Goal: Task Accomplishment & Management: Use online tool/utility

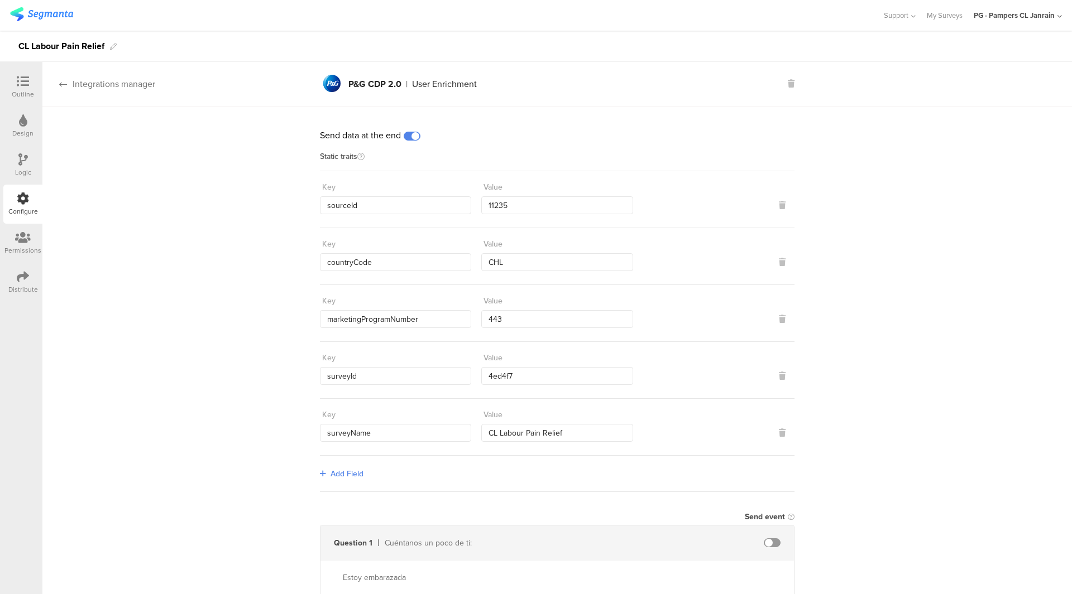
click at [101, 84] on div "Integrations manager" at bounding box center [98, 84] width 113 height 13
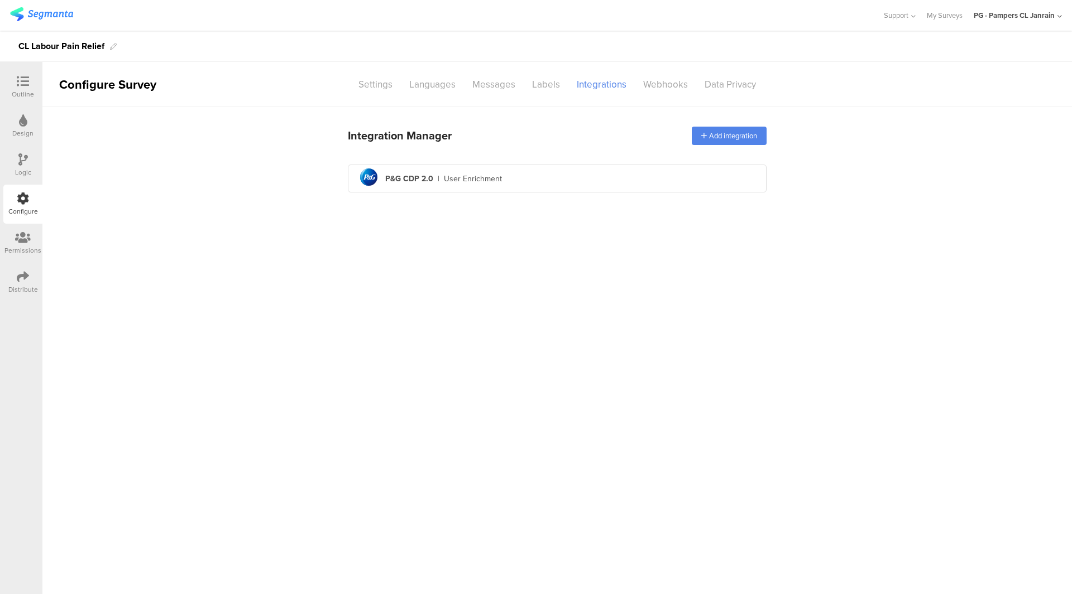
click at [21, 289] on div "Distribute" at bounding box center [23, 290] width 30 height 10
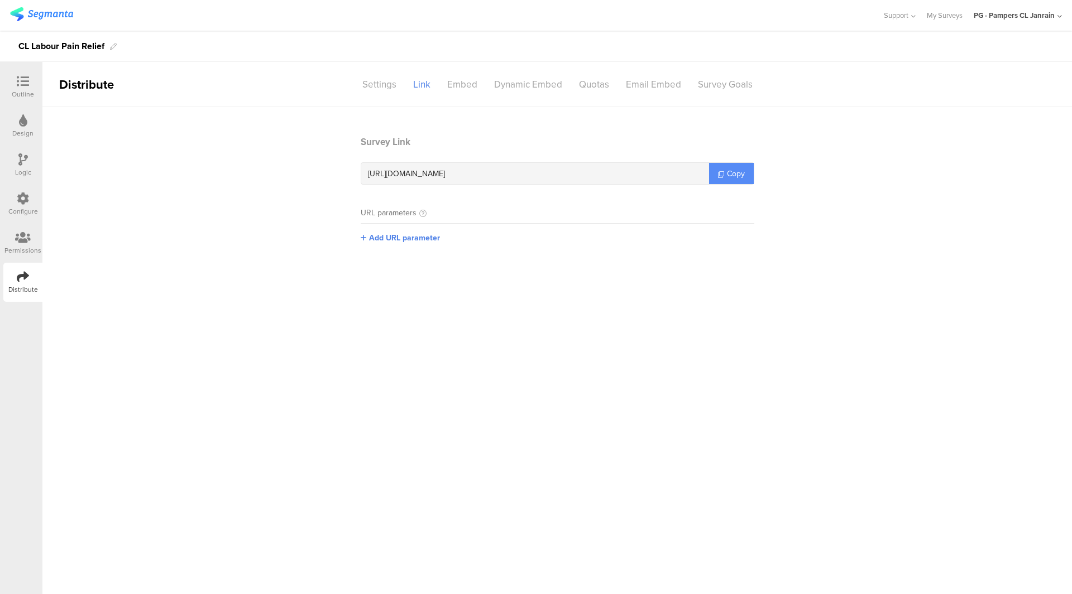
click at [736, 169] on span "Copy" at bounding box center [736, 174] width 18 height 12
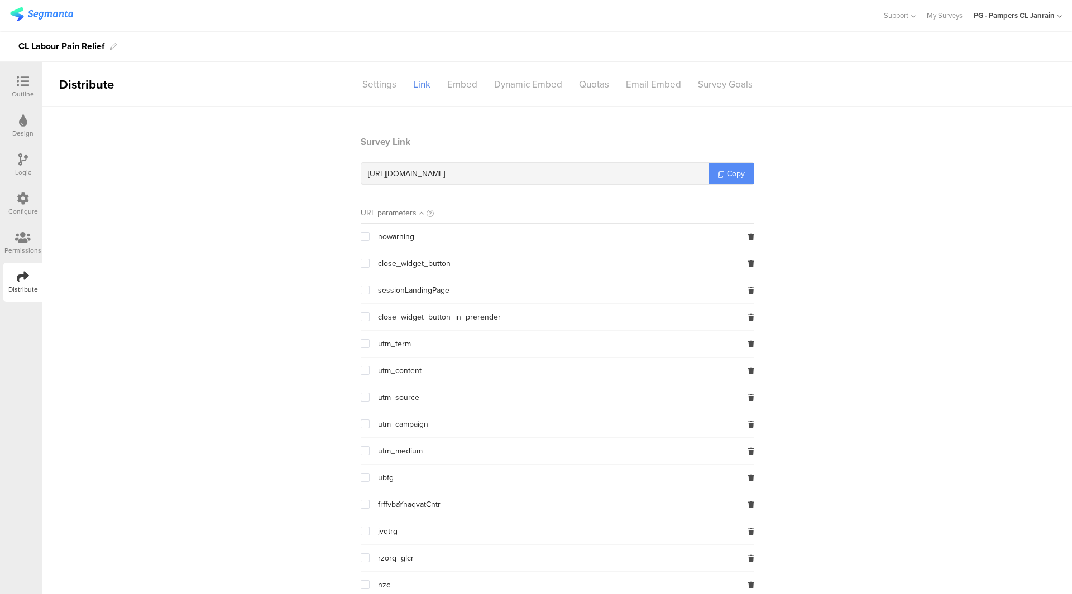
click at [732, 165] on link "Copy" at bounding box center [731, 173] width 45 height 21
copy span "Copy"
click at [732, 165] on link "Copy" at bounding box center [731, 173] width 45 height 21
click at [727, 175] on span "Copy" at bounding box center [736, 174] width 18 height 12
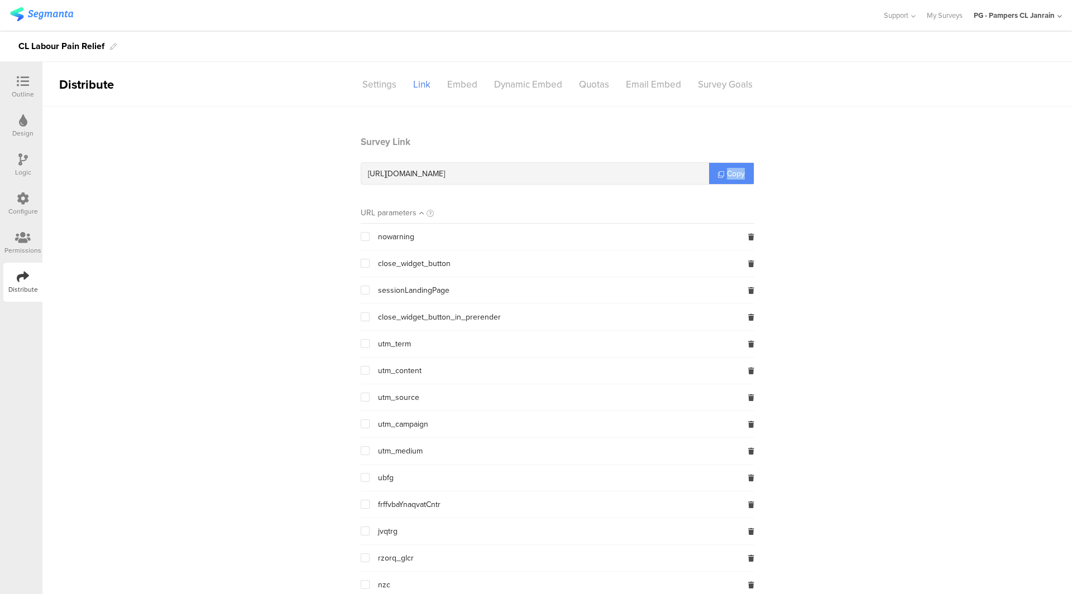
click at [727, 175] on span "Copy" at bounding box center [736, 174] width 18 height 12
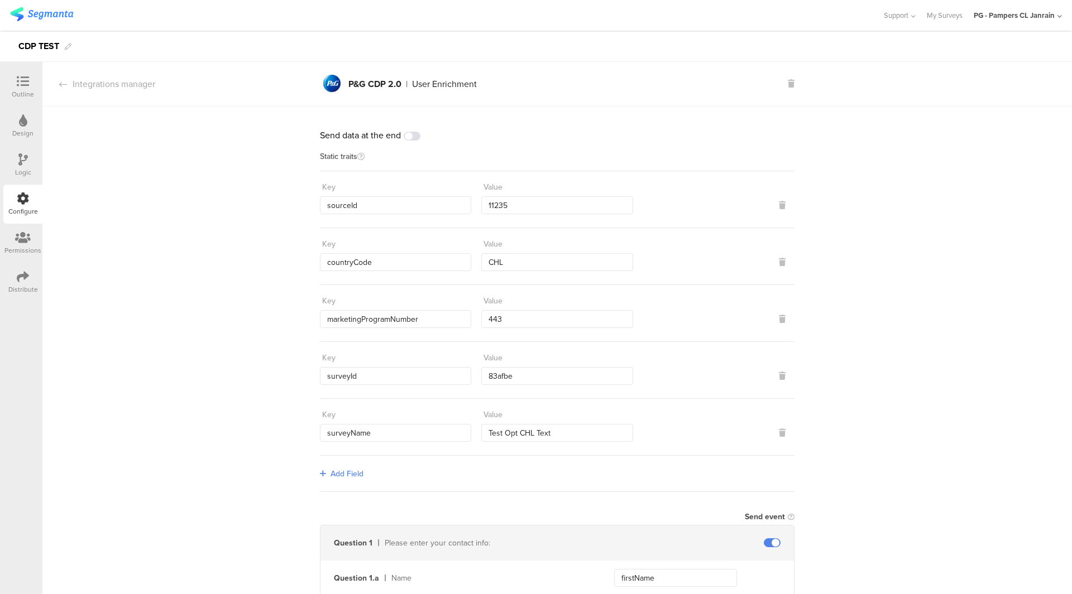
scroll to position [314, 0]
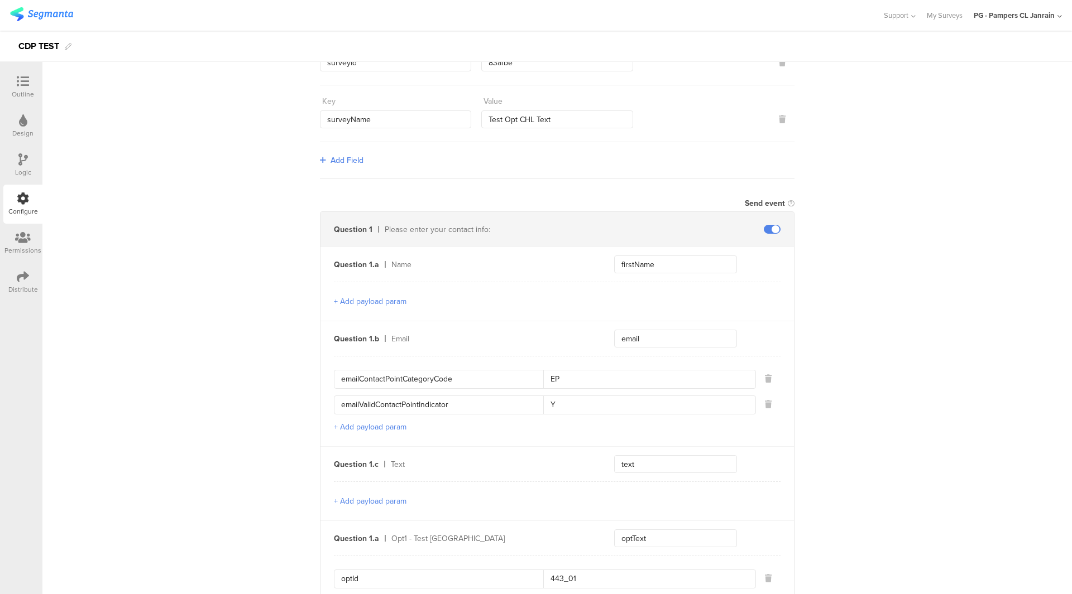
click at [28, 90] on div "Outline" at bounding box center [23, 94] width 22 height 10
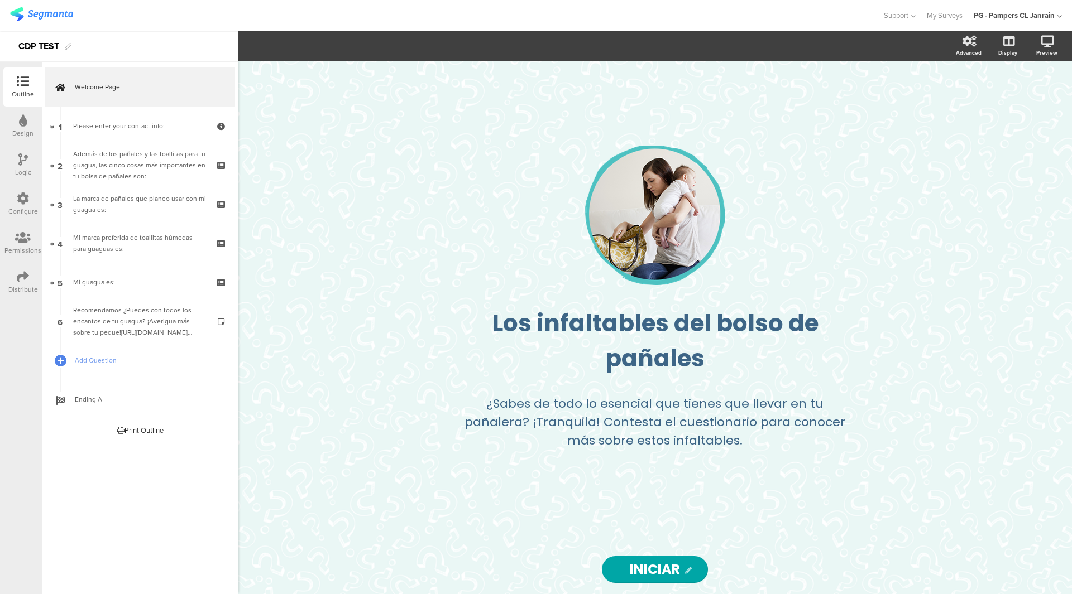
click at [21, 125] on icon at bounding box center [23, 120] width 8 height 12
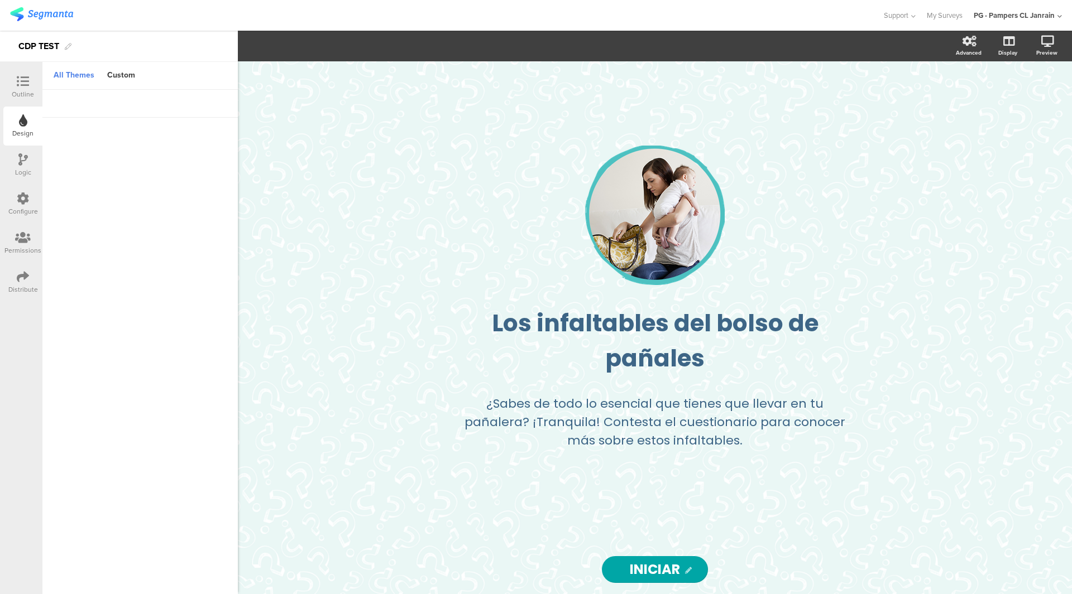
click at [26, 72] on div "Outline" at bounding box center [22, 87] width 39 height 39
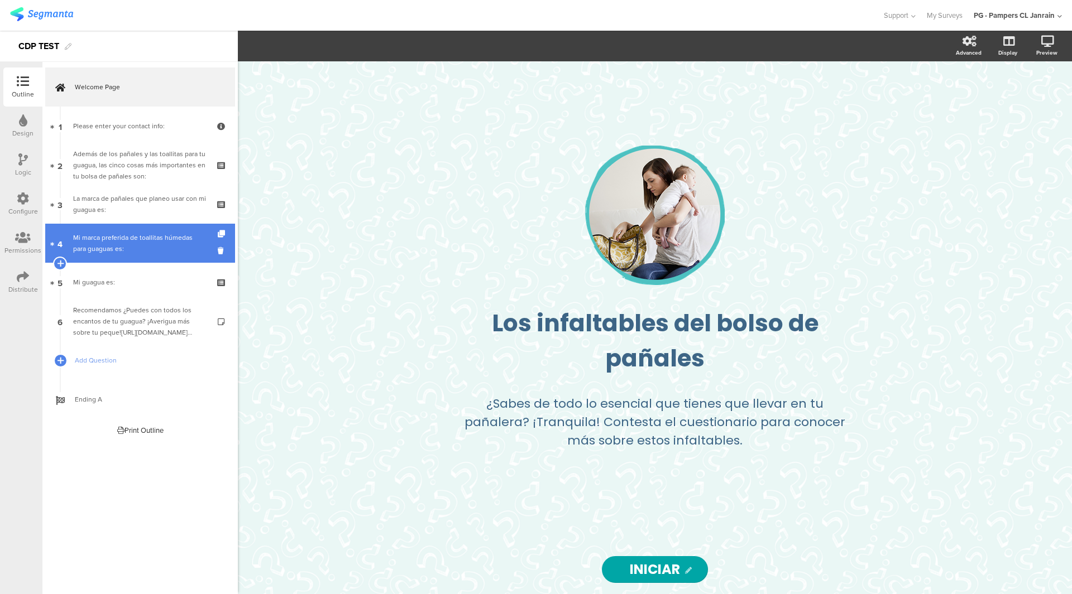
click at [135, 251] on div "Mi marca preferida de toallitas húmedas para guaguas es:" at bounding box center [139, 243] width 133 height 22
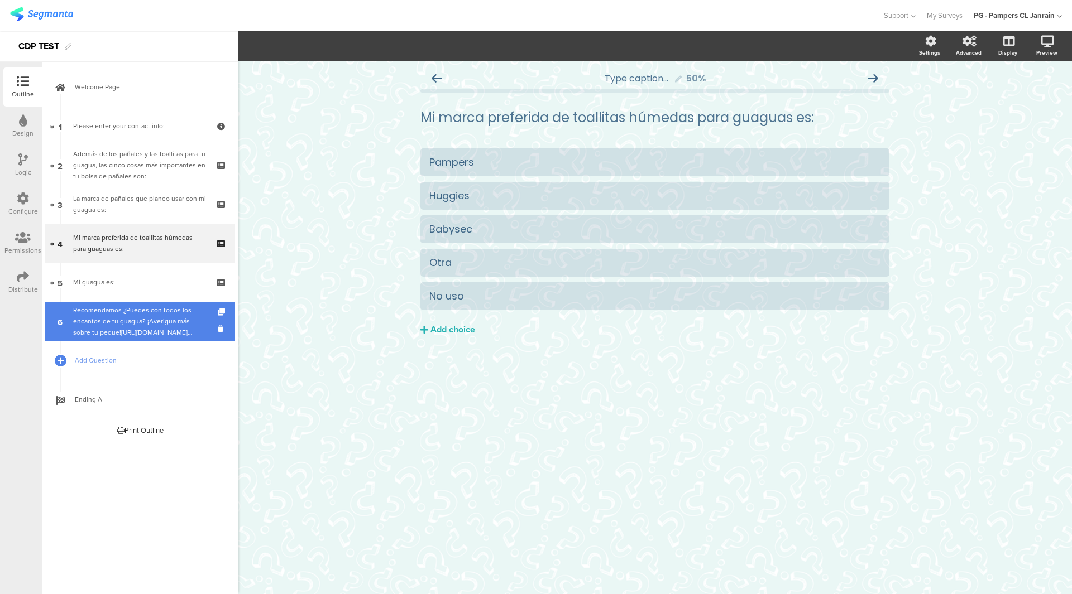
click at [137, 318] on div "Recomendamos ¿Puedes con todos los encantos de tu guagua? ¡Averigua más sobre t…" at bounding box center [139, 321] width 133 height 33
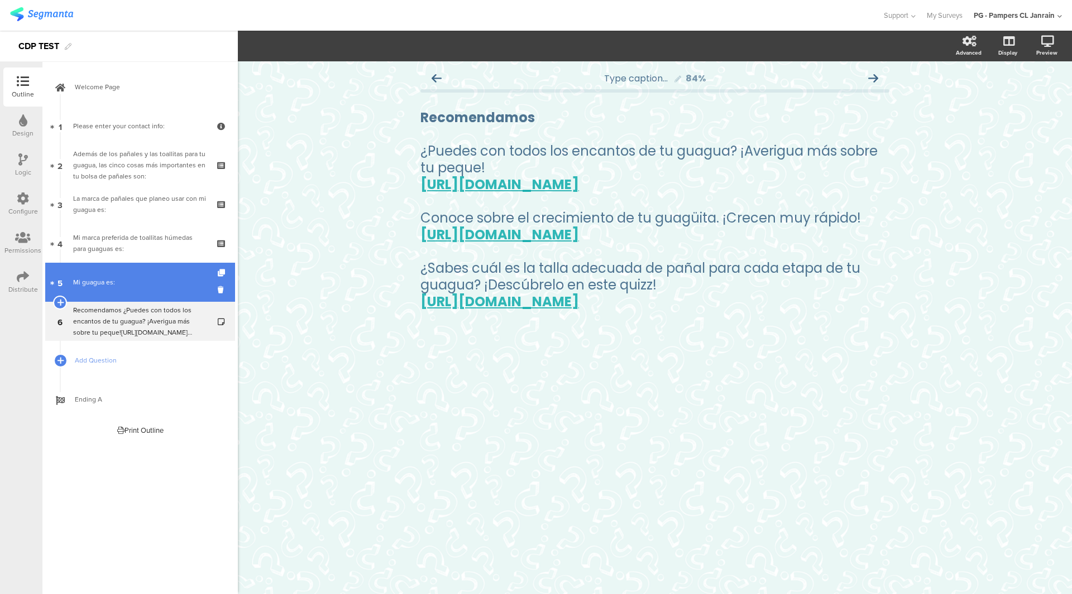
click at [144, 282] on div "Mi guagua es:" at bounding box center [139, 282] width 133 height 11
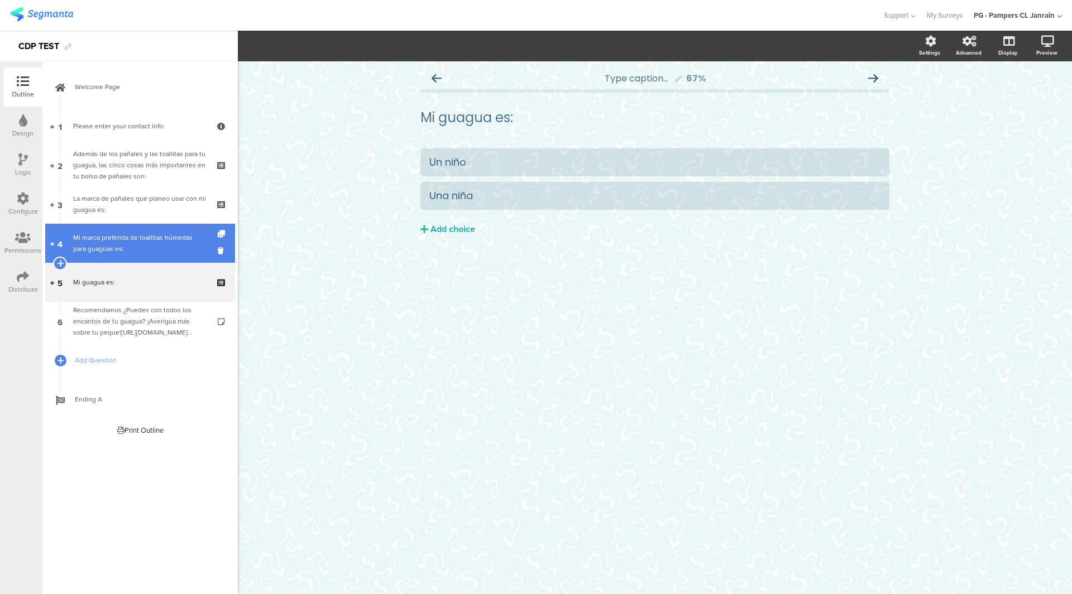
click at [137, 252] on div "Mi marca preferida de toallitas húmedas para guaguas es:" at bounding box center [139, 243] width 133 height 22
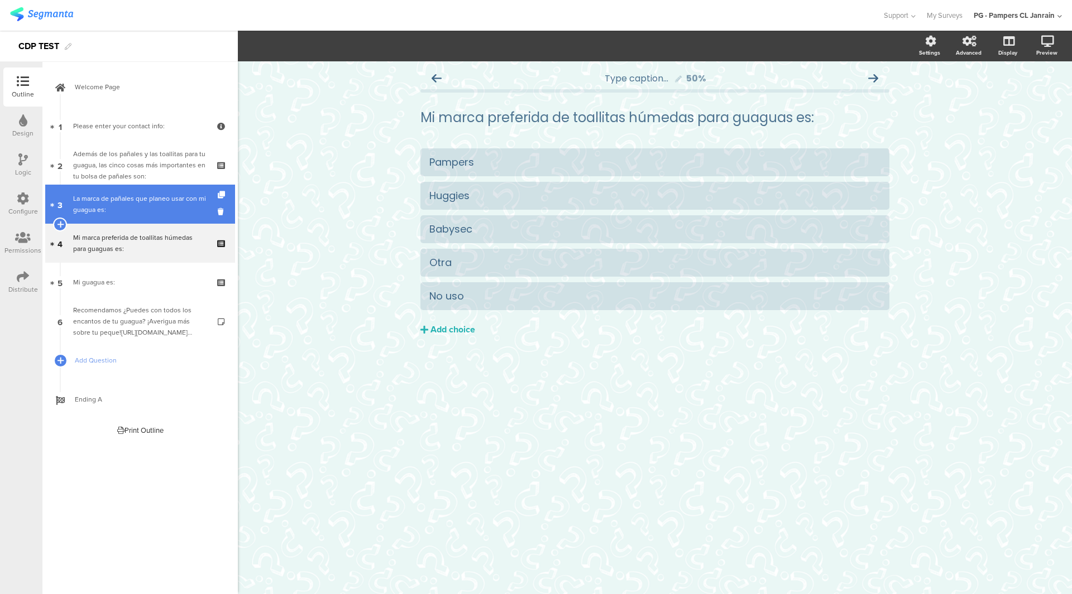
click at [137, 219] on link "3 La marca de pañales que planeo usar con mi guagua es:" at bounding box center [140, 204] width 190 height 39
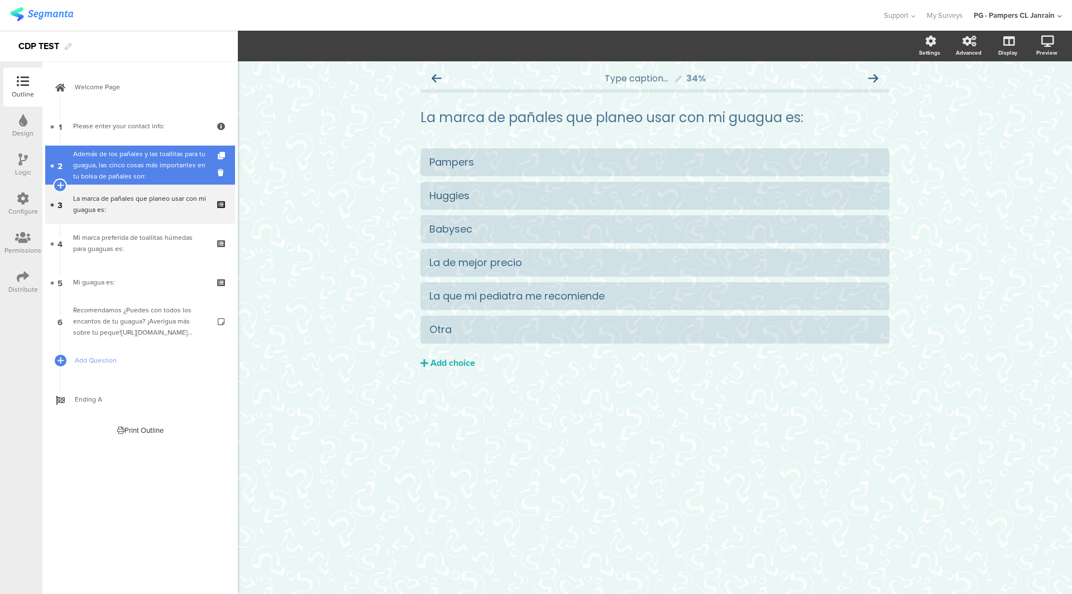
click at [142, 179] on div "Además de los pañales y las toallitas para tu guagua, las cinco cosas más impor…" at bounding box center [139, 164] width 133 height 33
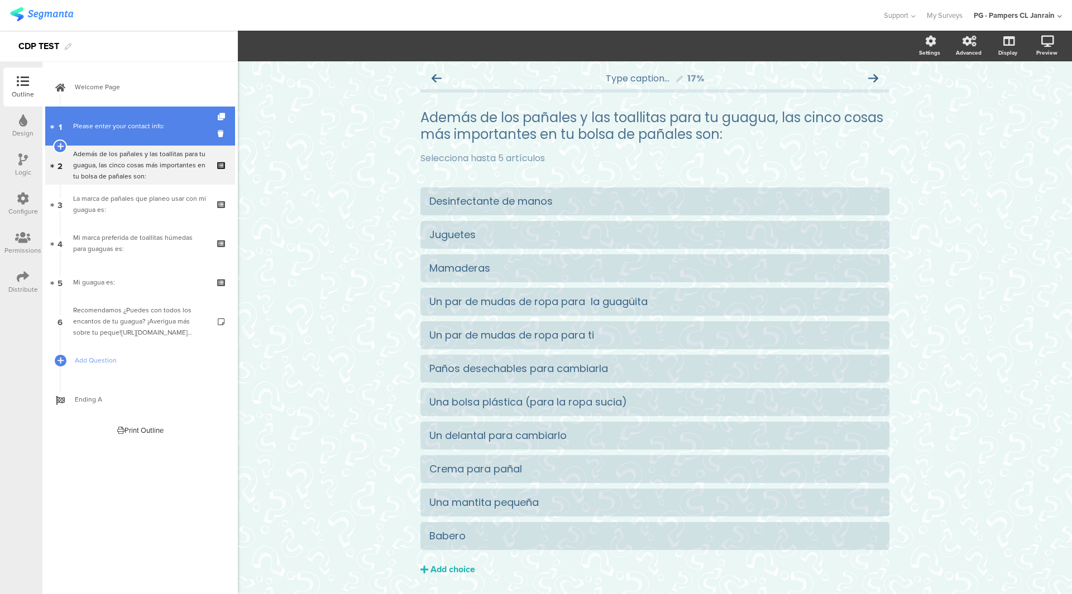
click at [147, 120] on link "1 Please enter your contact info:" at bounding box center [140, 126] width 190 height 39
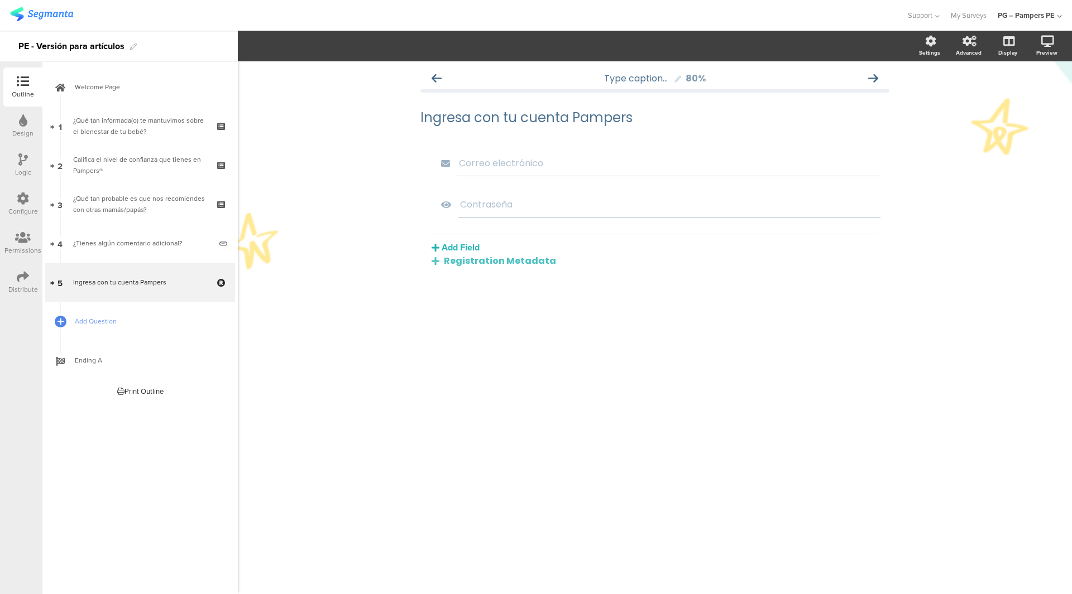
click at [9, 120] on div "Design" at bounding box center [22, 126] width 39 height 39
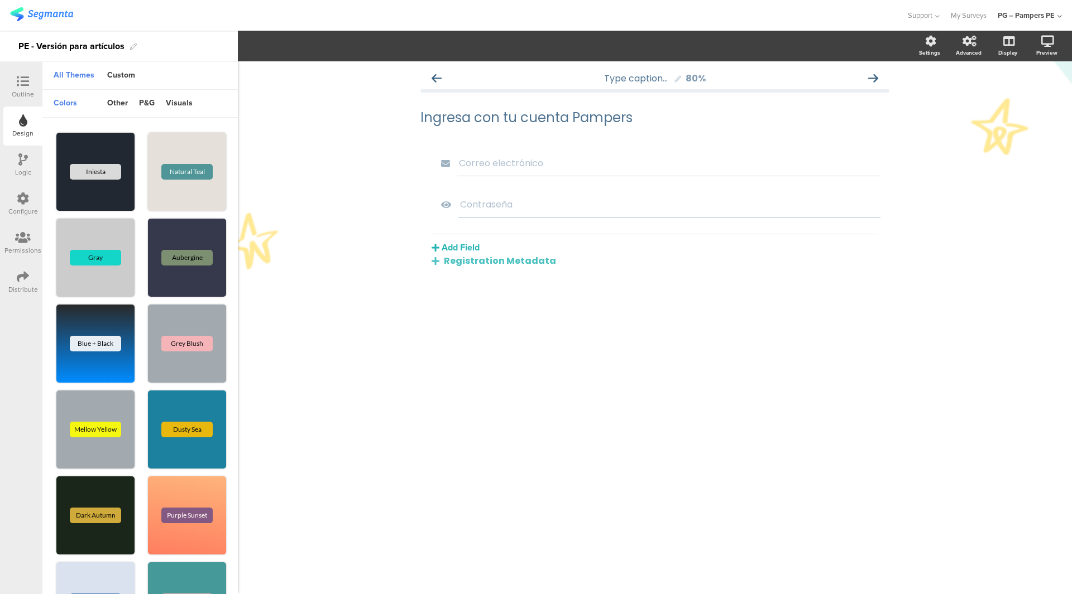
click at [19, 198] on icon at bounding box center [23, 199] width 12 height 12
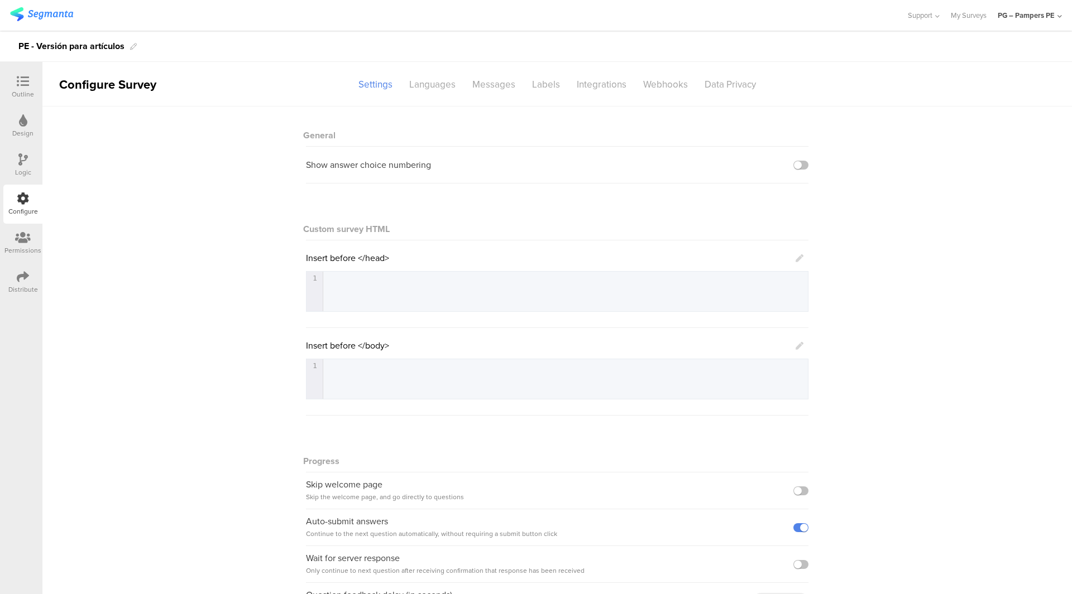
click at [26, 247] on div "Permissions" at bounding box center [22, 251] width 37 height 10
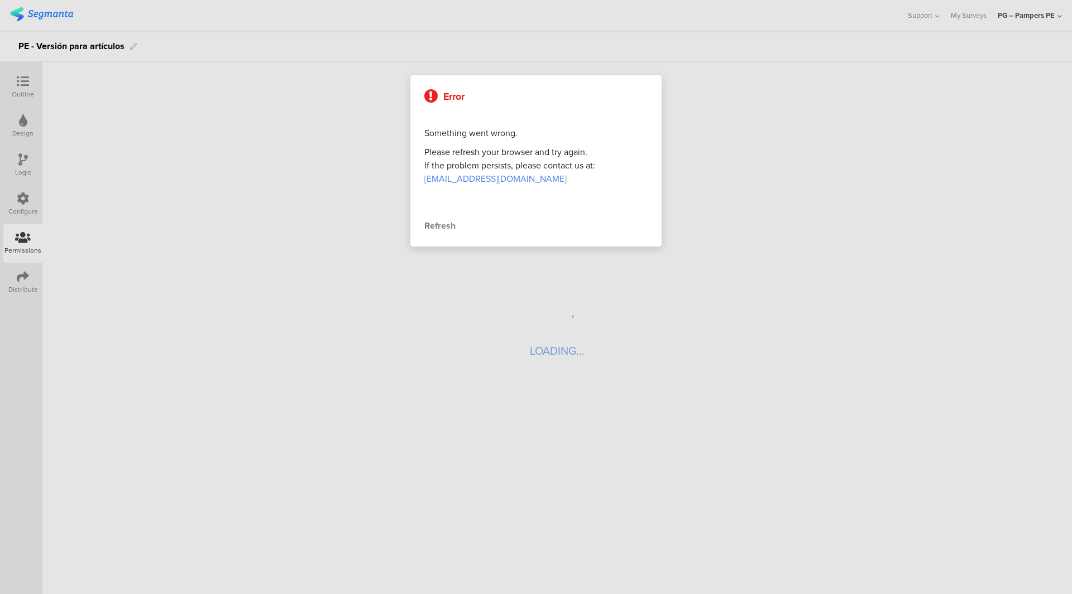
click at [22, 207] on div at bounding box center [536, 297] width 1072 height 594
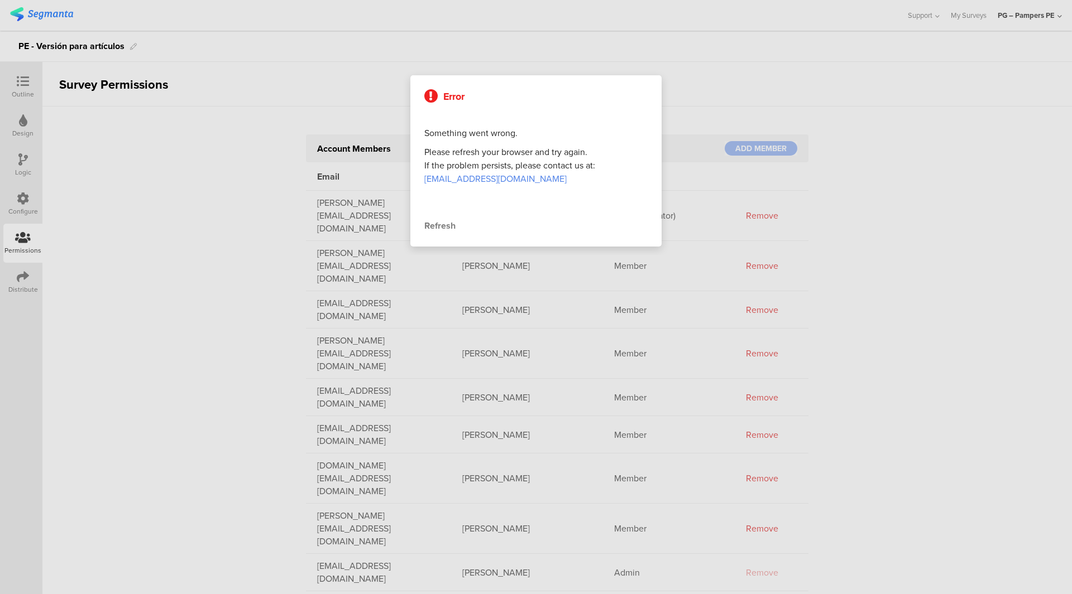
click at [22, 207] on div at bounding box center [536, 297] width 1072 height 594
click at [442, 231] on div "Refresh" at bounding box center [535, 225] width 223 height 13
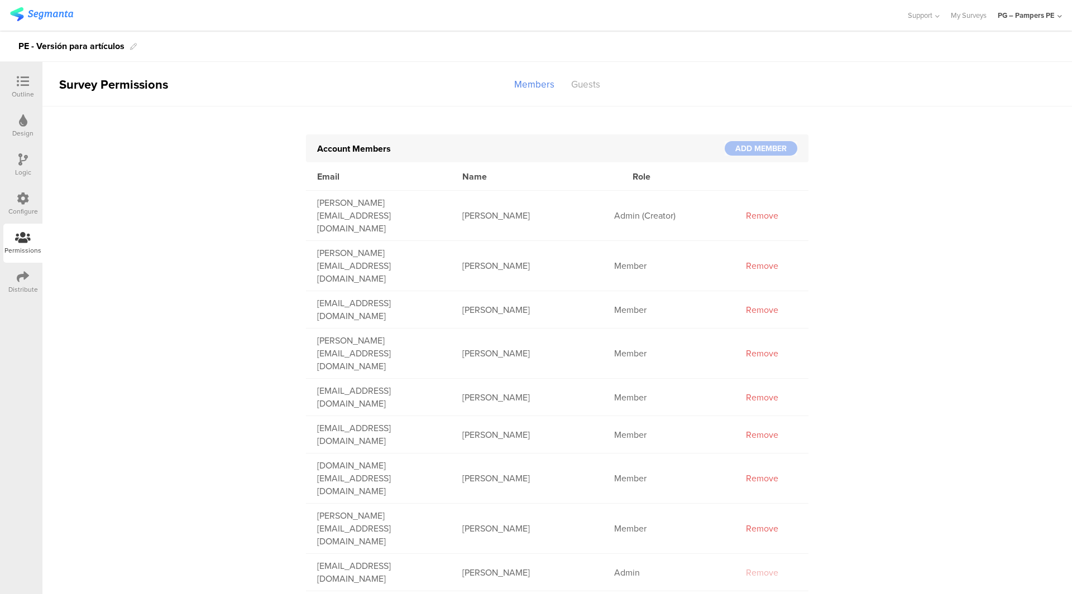
click at [21, 202] on icon at bounding box center [23, 199] width 12 height 12
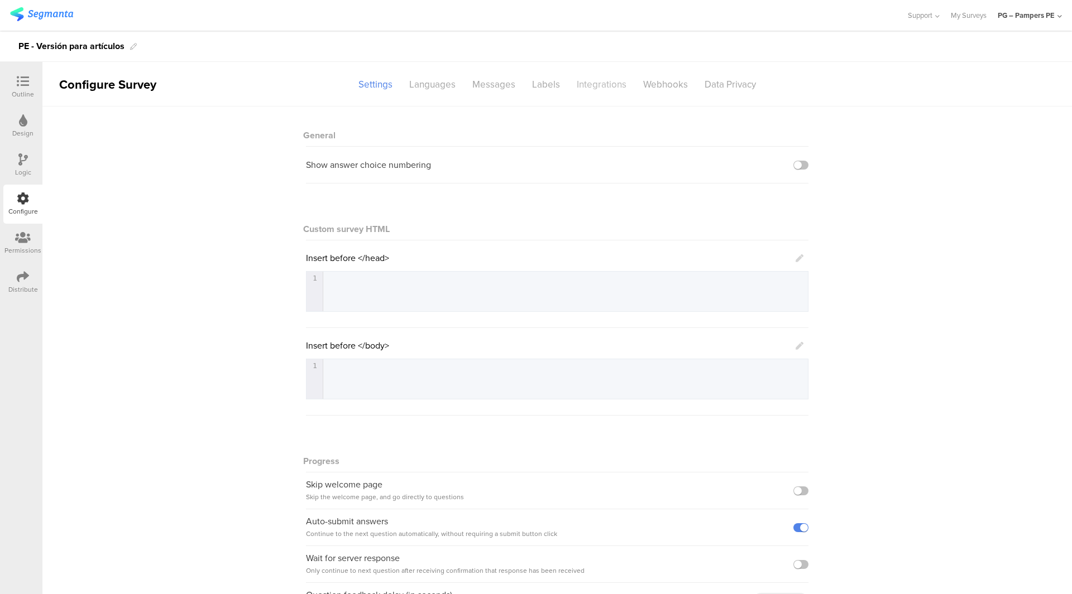
click at [602, 90] on div "Integrations" at bounding box center [601, 85] width 66 height 20
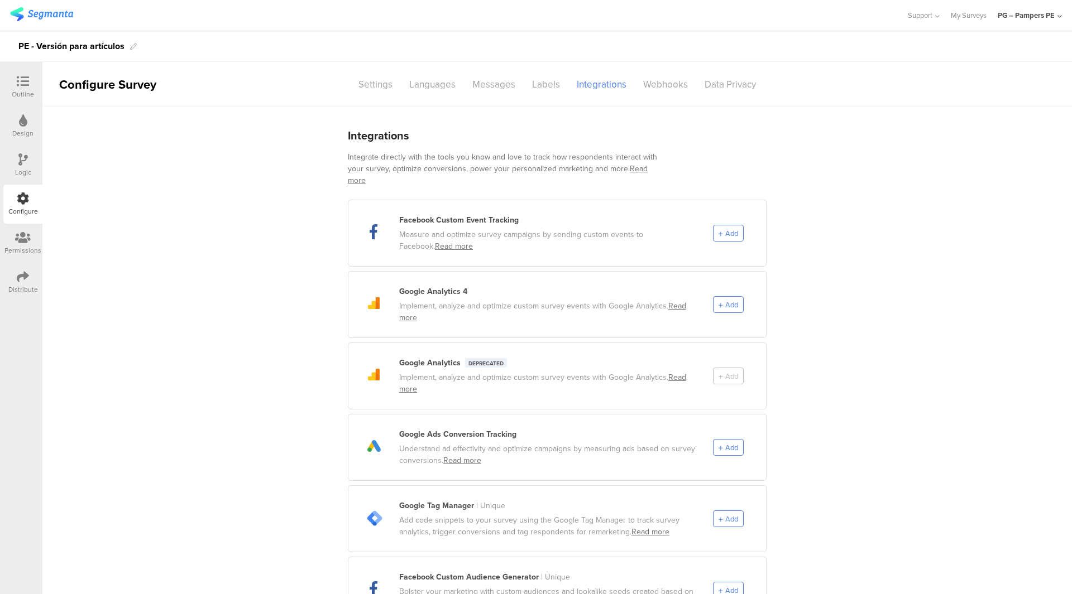
click at [40, 7] on img at bounding box center [41, 14] width 63 height 14
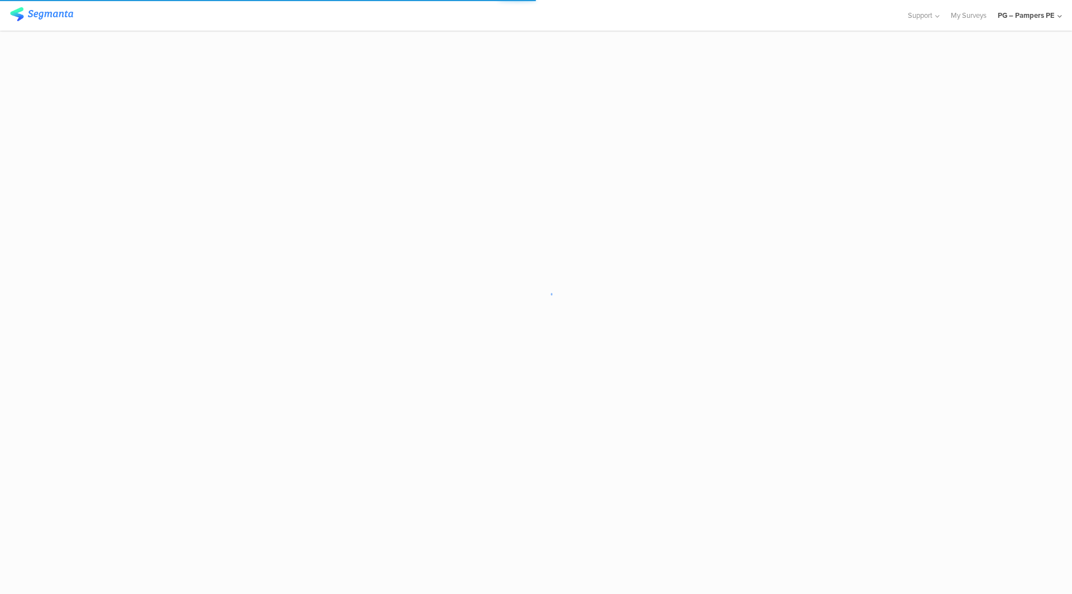
click at [1010, 13] on div "PG – Pampers PE" at bounding box center [1025, 15] width 57 height 11
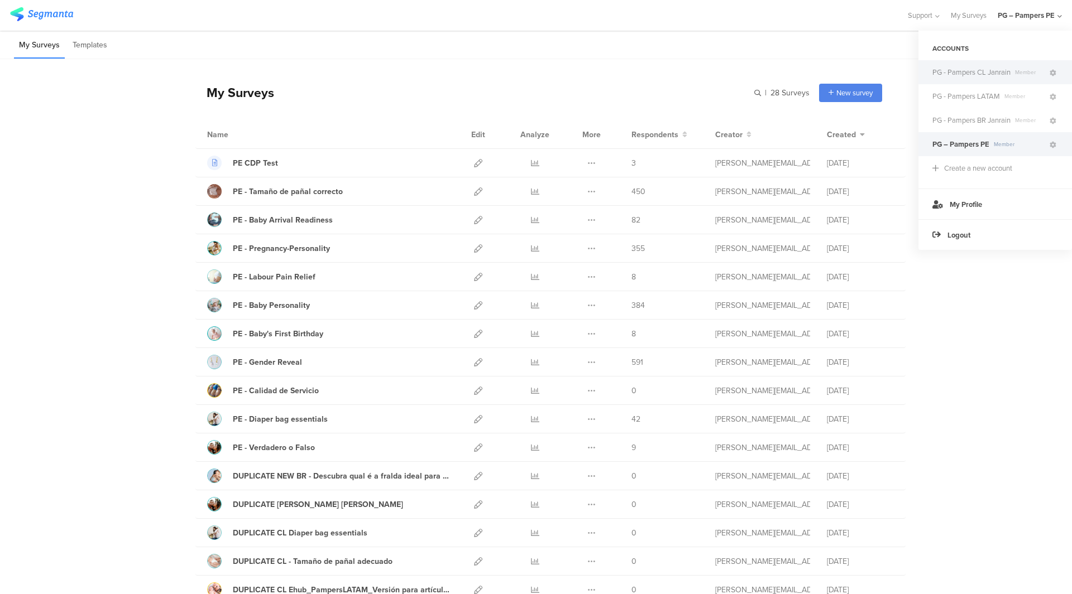
click at [983, 69] on span "PG - Pampers CL Janrain" at bounding box center [971, 72] width 78 height 11
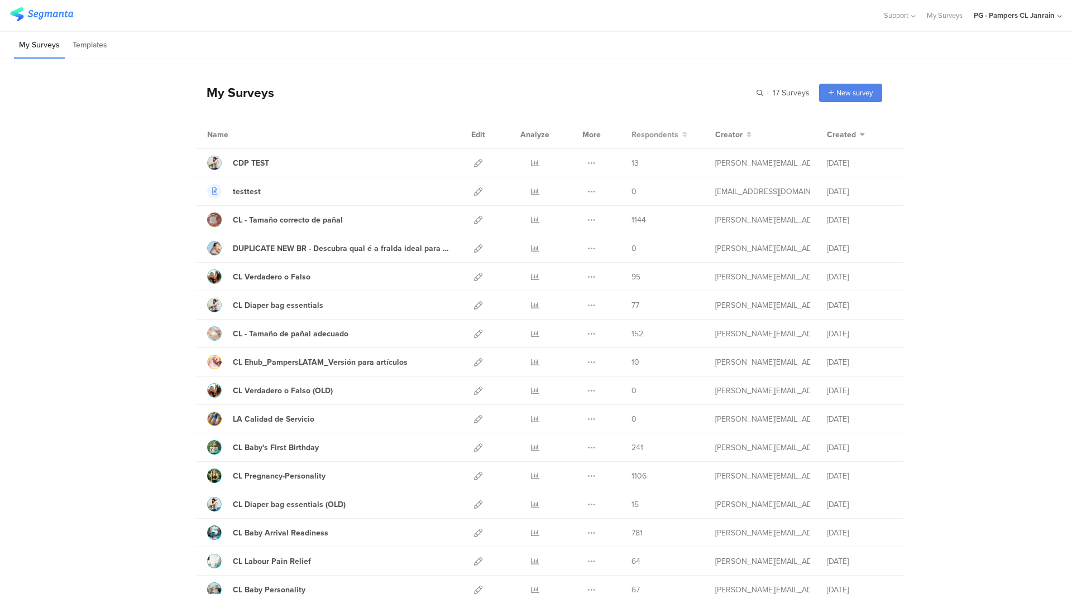
click at [654, 133] on span "Respondents" at bounding box center [654, 135] width 47 height 12
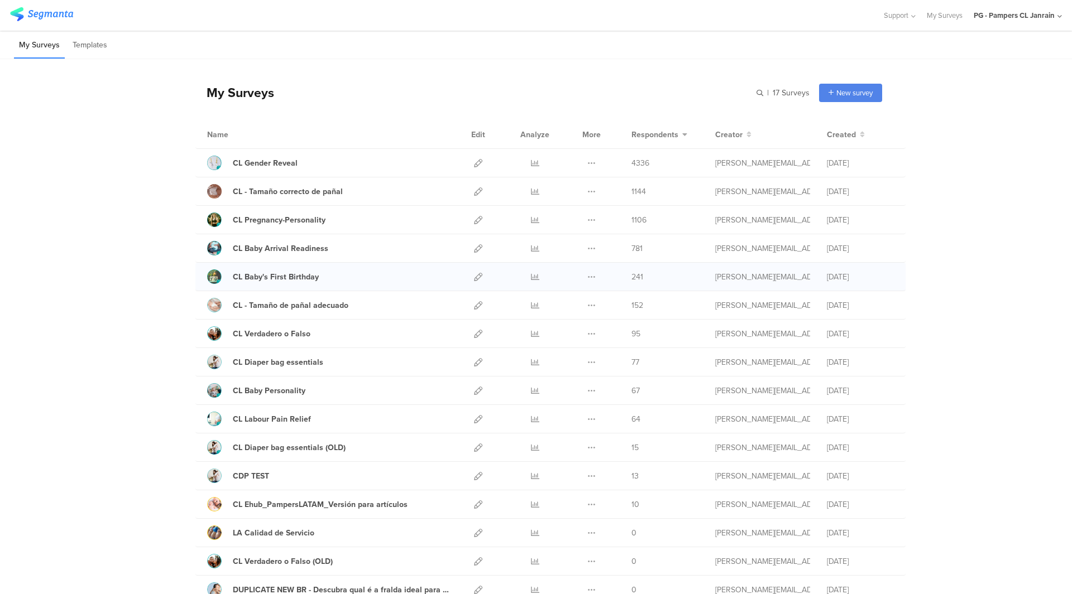
scroll to position [111, 0]
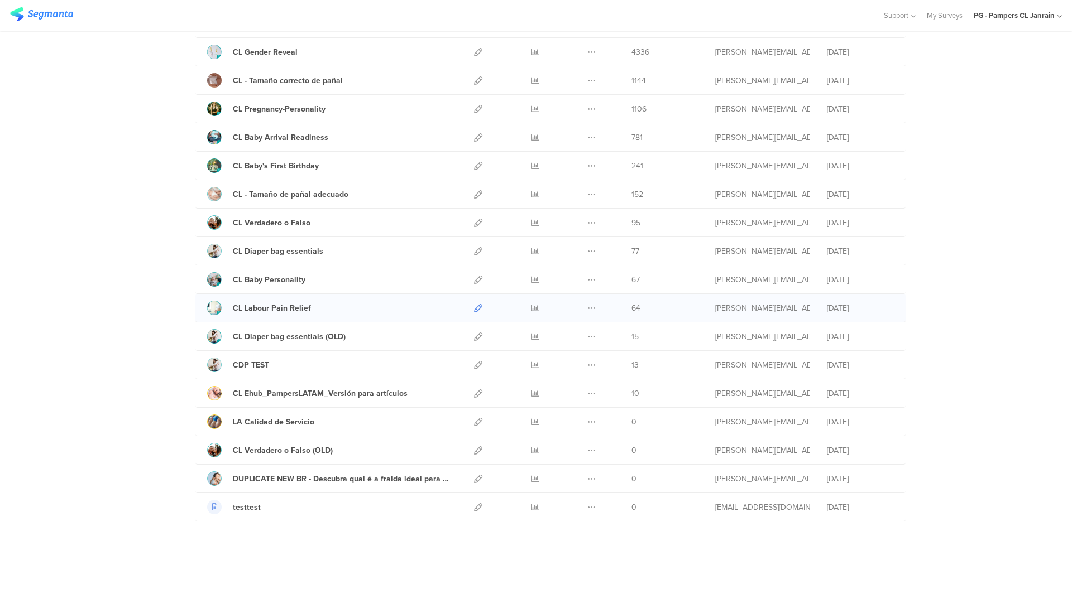
click at [474, 309] on icon at bounding box center [478, 308] width 8 height 8
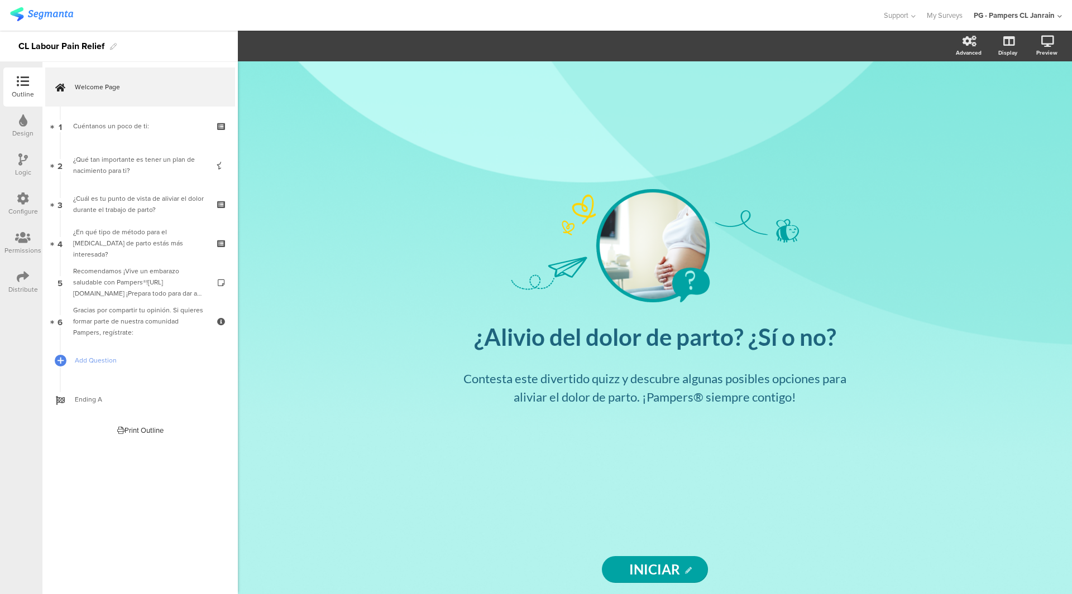
click at [21, 211] on div "Configure" at bounding box center [23, 212] width 30 height 10
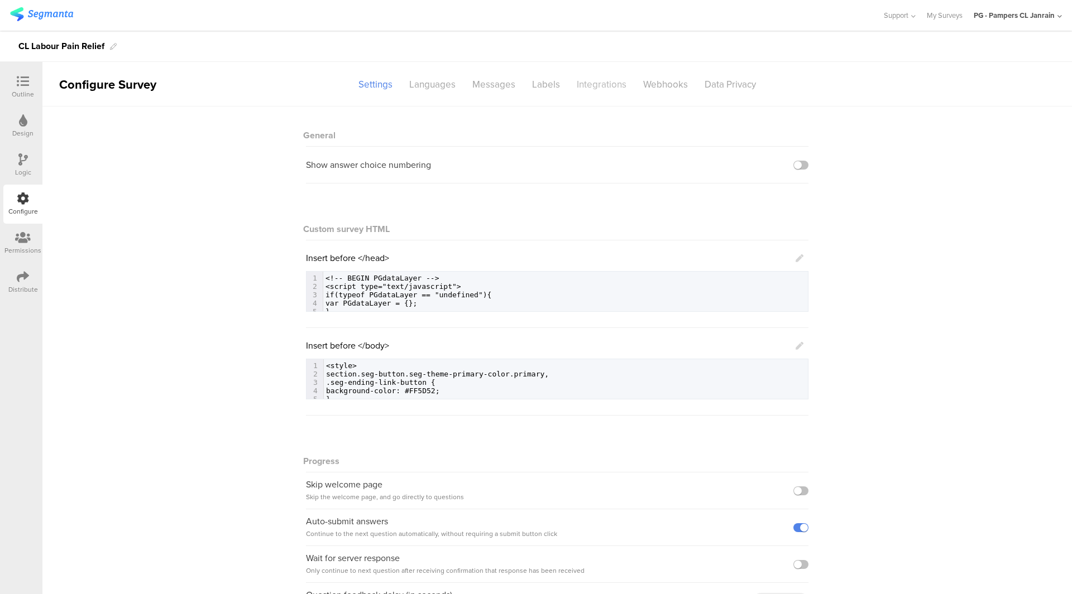
click at [598, 82] on div "Integrations" at bounding box center [601, 85] width 66 height 20
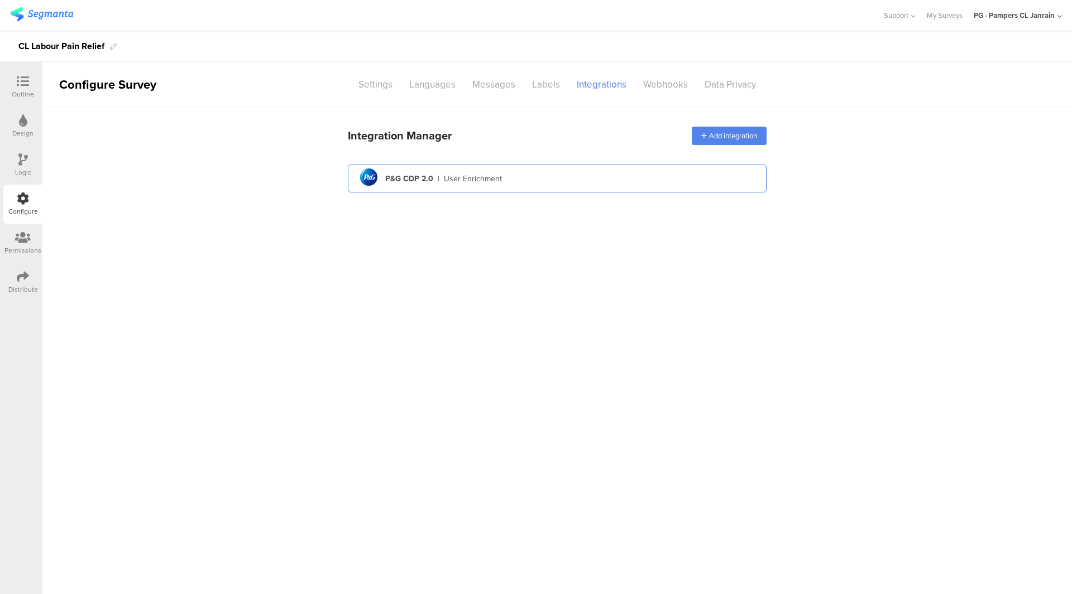
click at [498, 184] on div "pg logo P&G CDP 2.0 | User Enrichment" at bounding box center [557, 178] width 401 height 27
